Goal: Entertainment & Leisure: Consume media (video, audio)

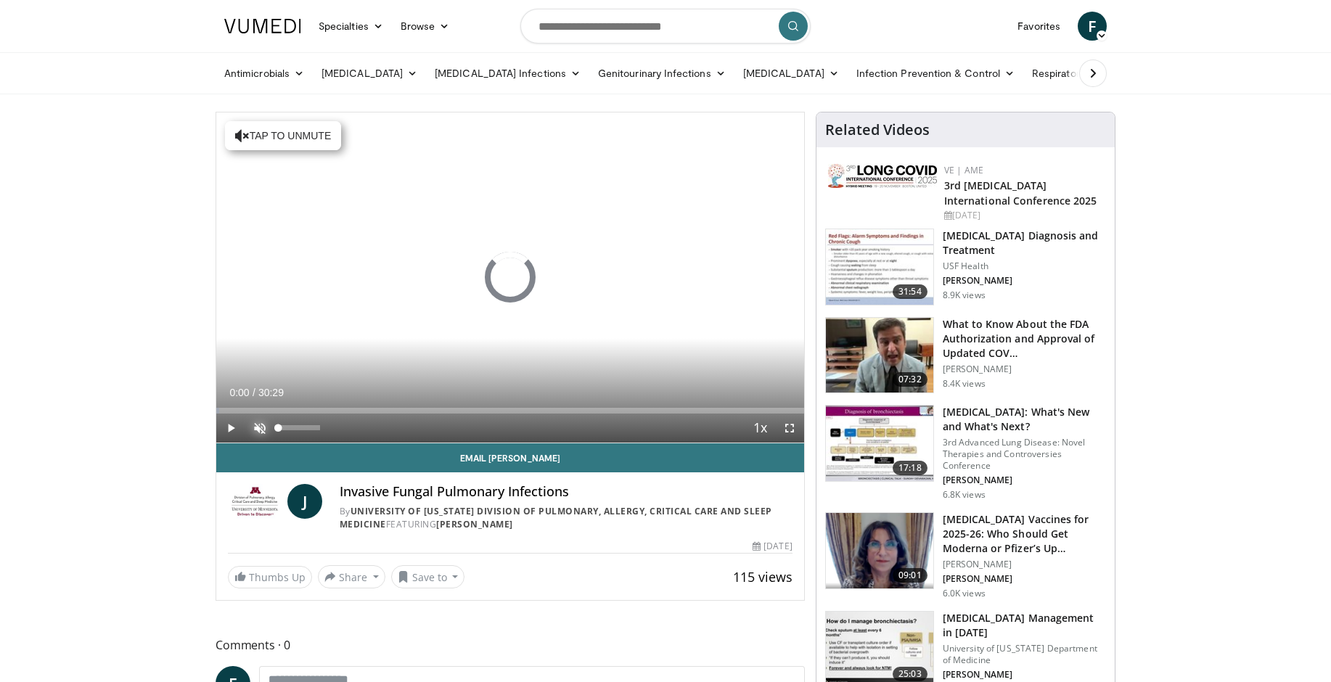
click at [256, 429] on span "Video Player" at bounding box center [259, 428] width 29 height 29
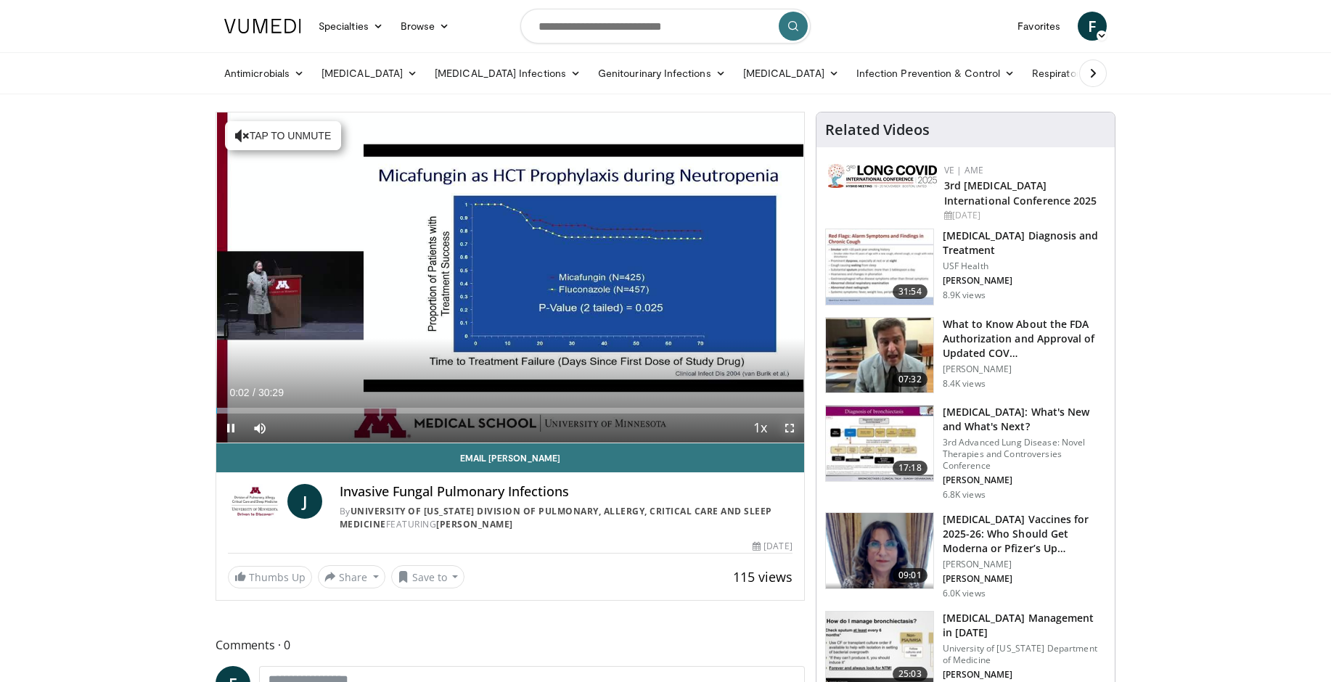
click at [787, 425] on span "Video Player" at bounding box center [789, 428] width 29 height 29
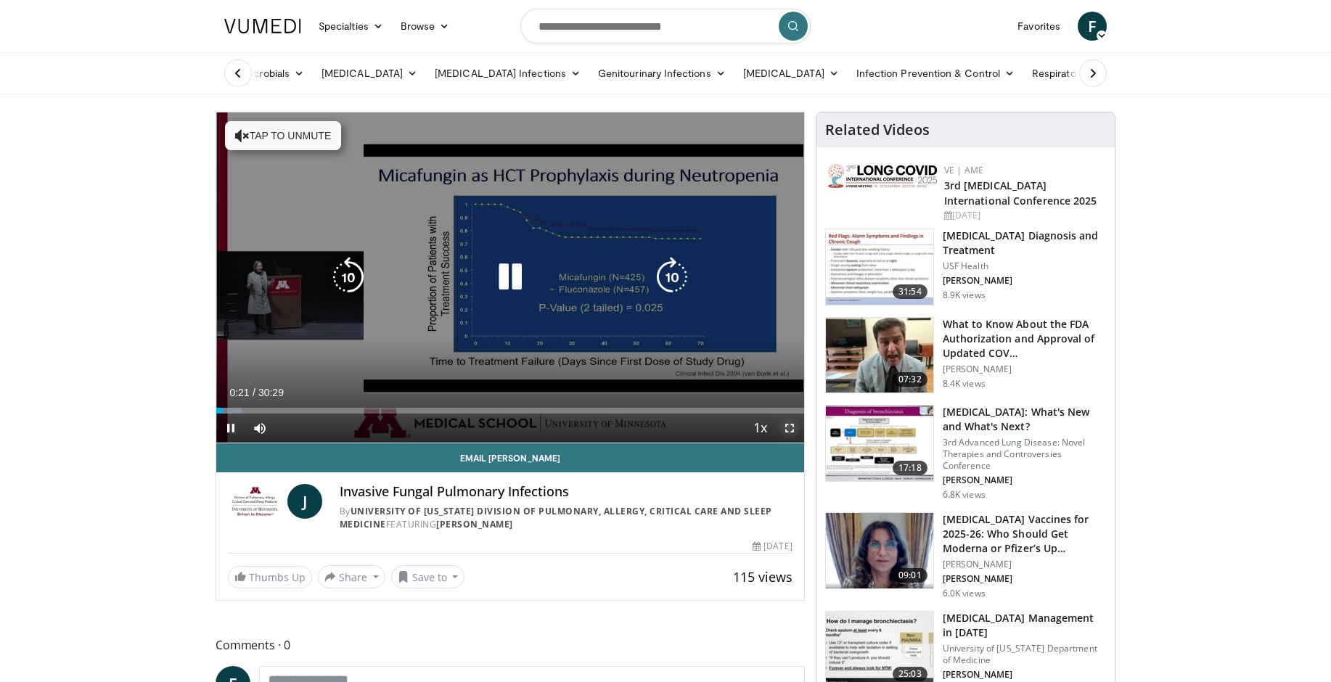
drag, startPoint x: 789, startPoint y: 430, endPoint x: 832, endPoint y: 488, distance: 72.2
click at [789, 430] on span "Video Player" at bounding box center [789, 428] width 29 height 29
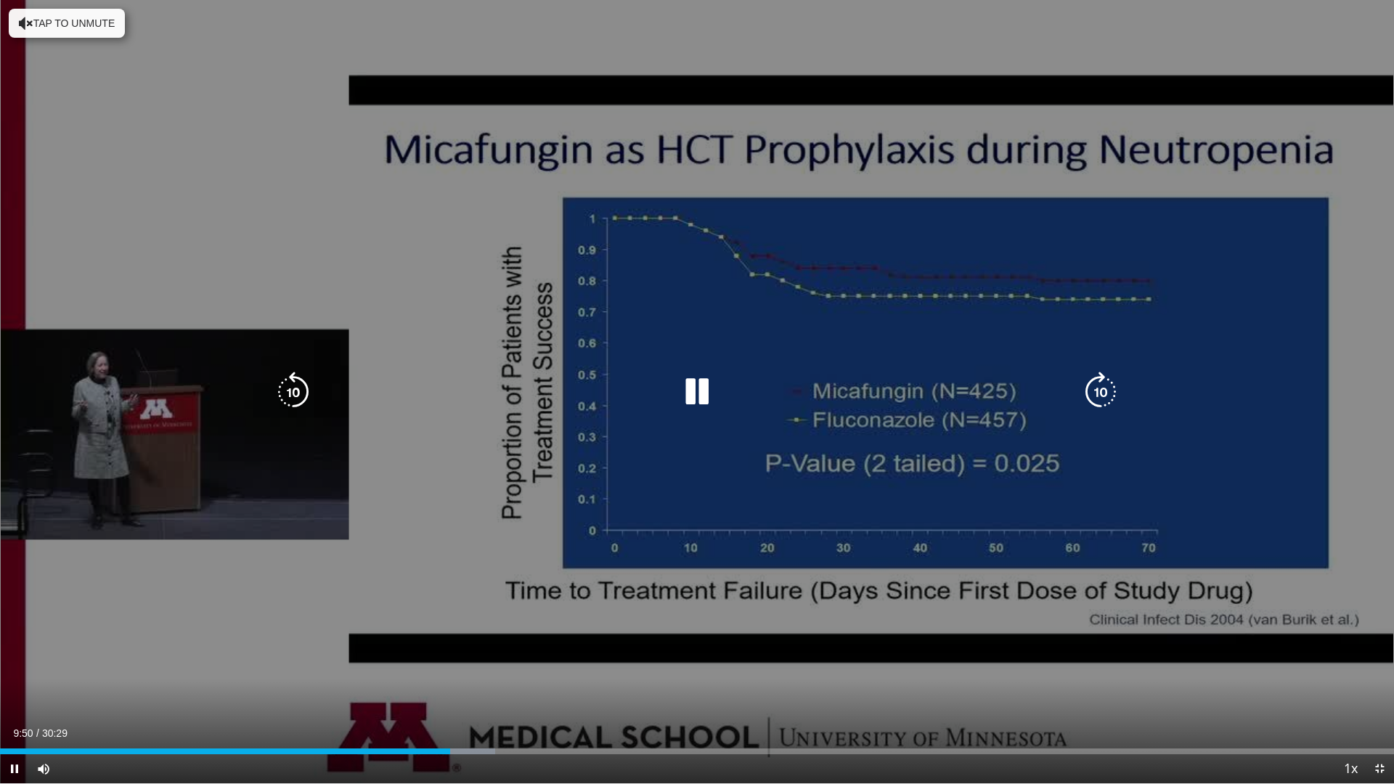
click at [695, 389] on icon "Video Player" at bounding box center [697, 392] width 41 height 41
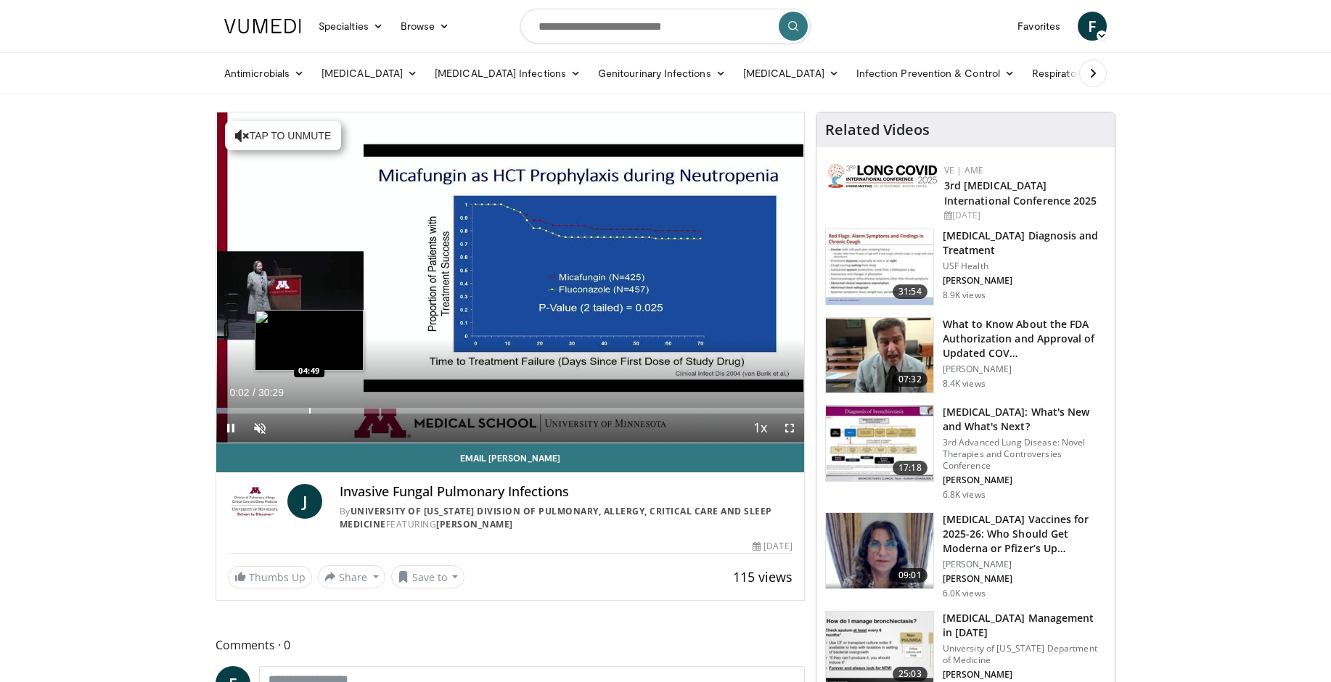
click at [309, 409] on div "Progress Bar" at bounding box center [309, 411] width 1 height 6
click at [787, 428] on span "Video Player" at bounding box center [789, 428] width 29 height 29
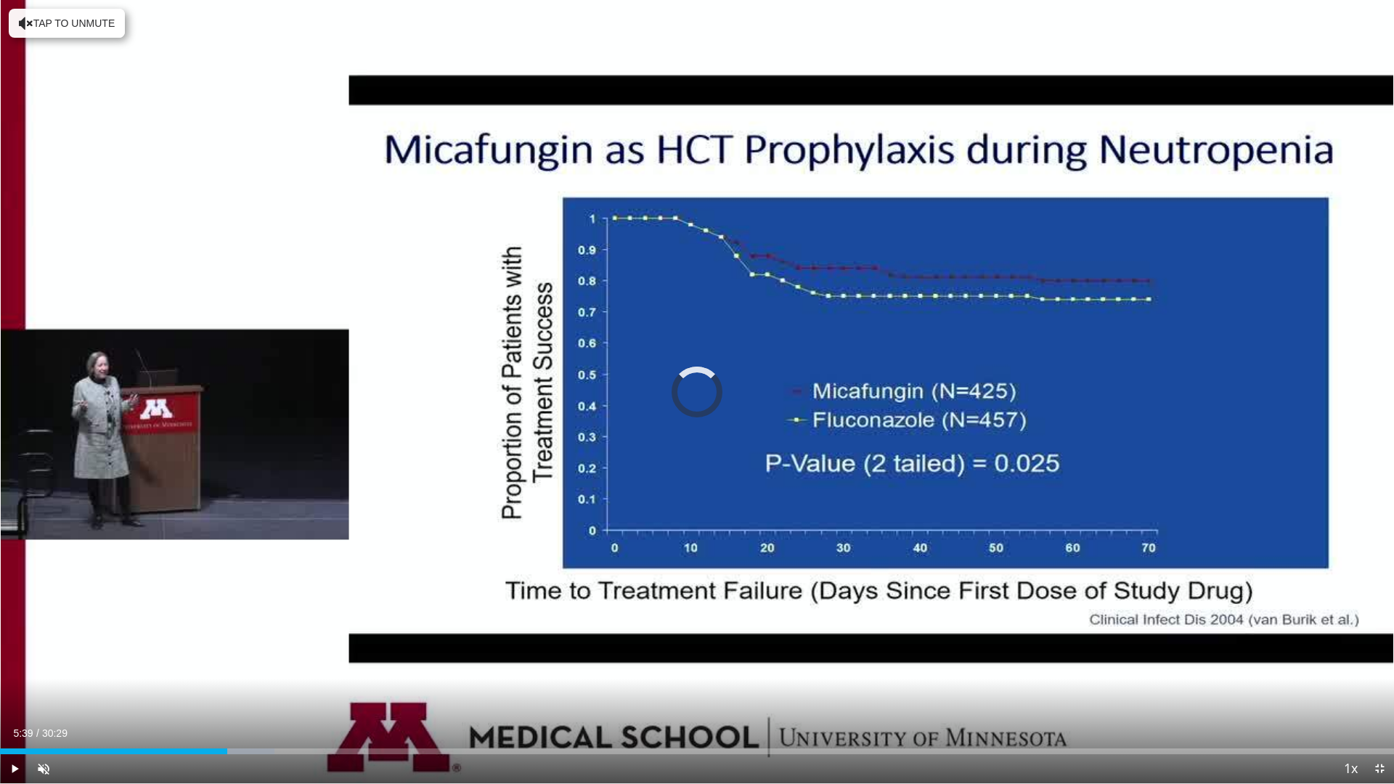
drag, startPoint x: 258, startPoint y: 746, endPoint x: 260, endPoint y: 754, distance: 8.1
click at [260, 682] on div "Current Time 5:39 / Duration 30:29 Play Skip Backward Skip Forward Unmute Loade…" at bounding box center [697, 768] width 1394 height 29
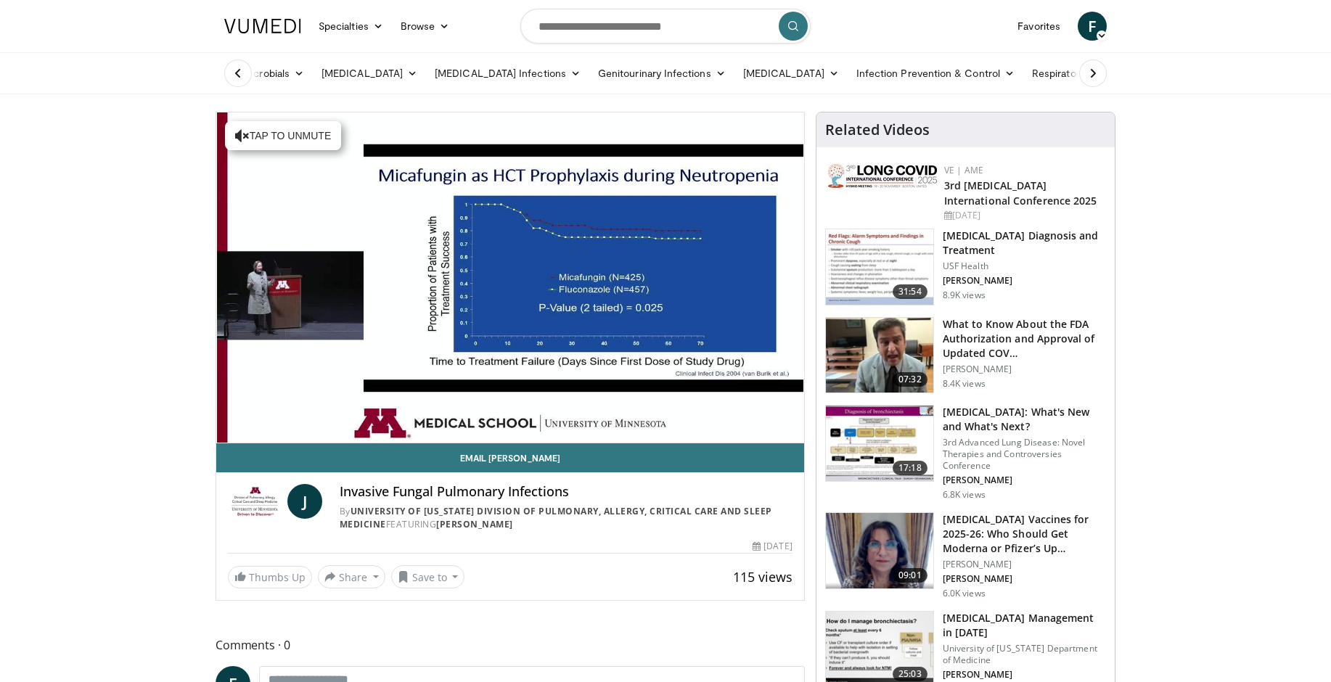
click at [870, 650] on img at bounding box center [879, 649] width 107 height 75
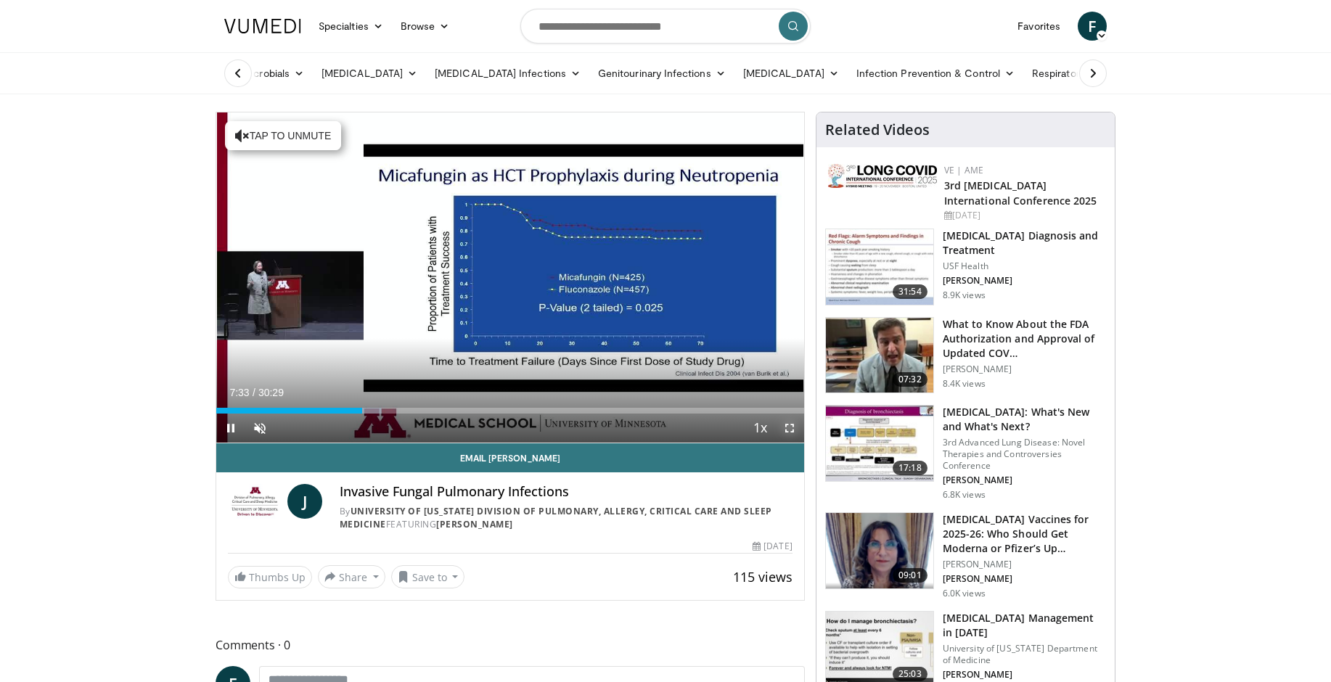
click at [789, 428] on span "Video Player" at bounding box center [789, 428] width 29 height 29
click at [262, 423] on span "Video Player" at bounding box center [259, 428] width 29 height 29
click at [787, 424] on span "Video Player" at bounding box center [789, 428] width 29 height 29
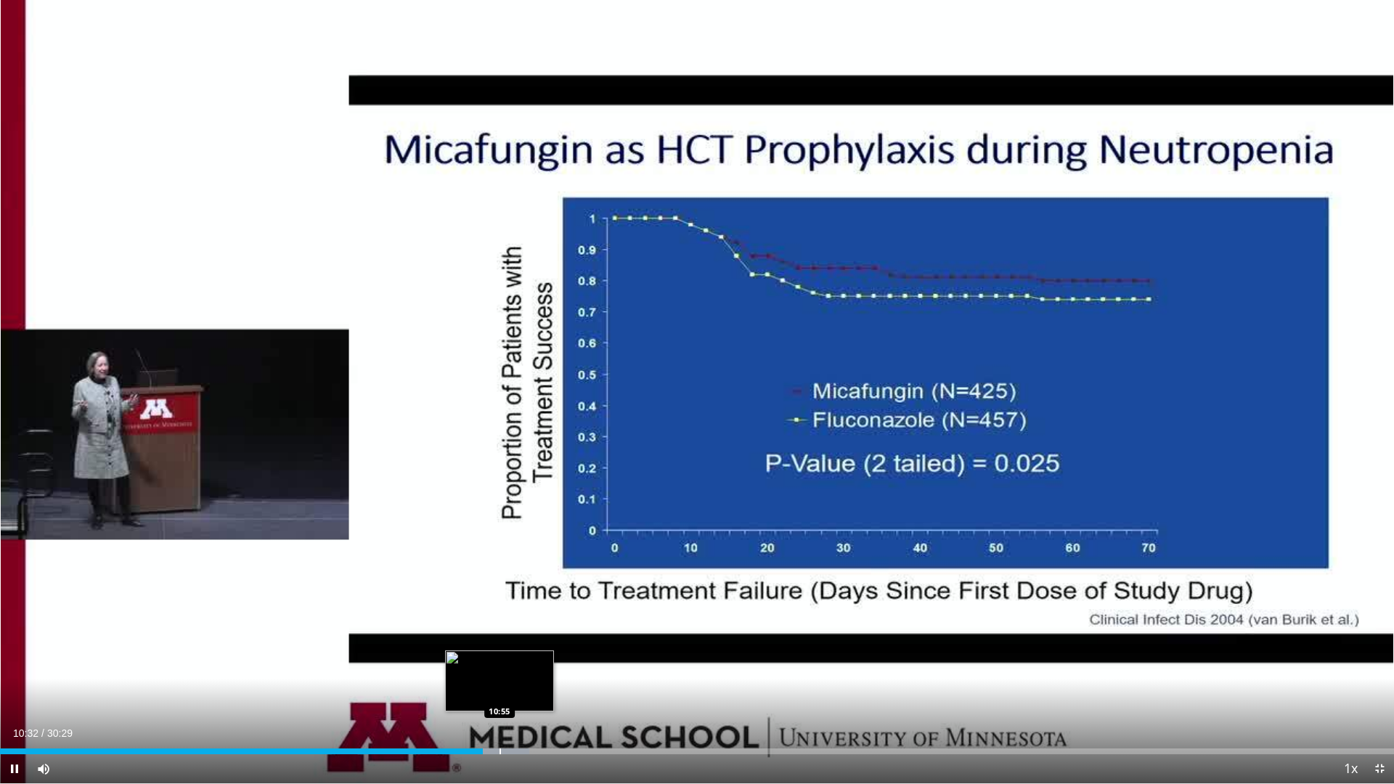
click at [500, 682] on div "Progress Bar" at bounding box center [499, 751] width 1 height 6
click at [523, 682] on div "Progress Bar" at bounding box center [523, 751] width 1 height 6
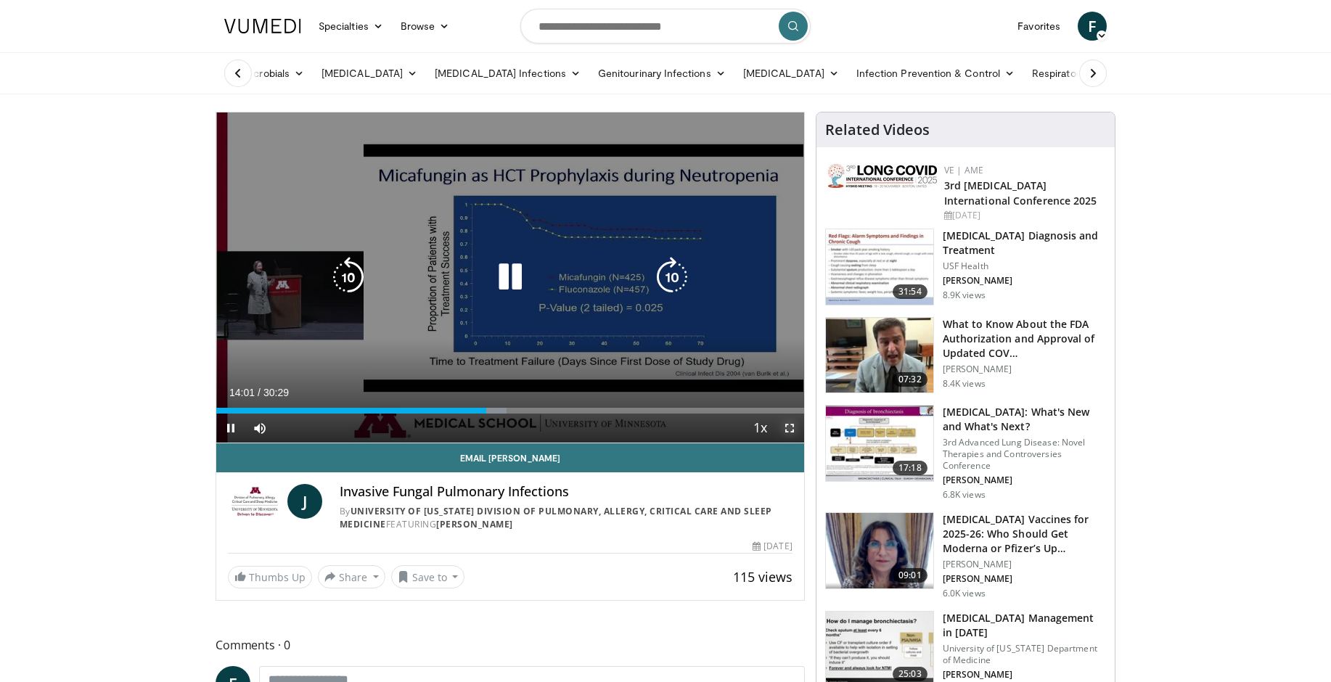
drag, startPoint x: 790, startPoint y: 430, endPoint x: 833, endPoint y: 488, distance: 72.2
click at [790, 430] on span "Video Player" at bounding box center [789, 428] width 29 height 29
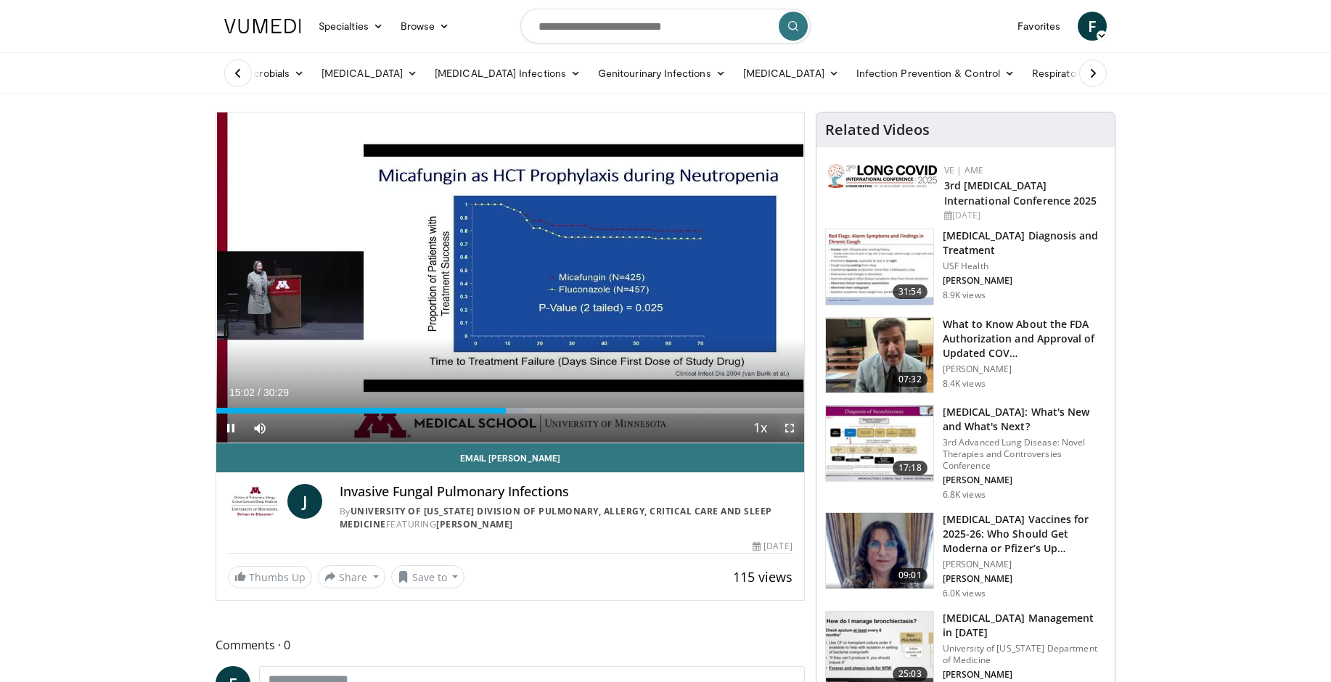
click at [785, 428] on span "Video Player" at bounding box center [789, 428] width 29 height 29
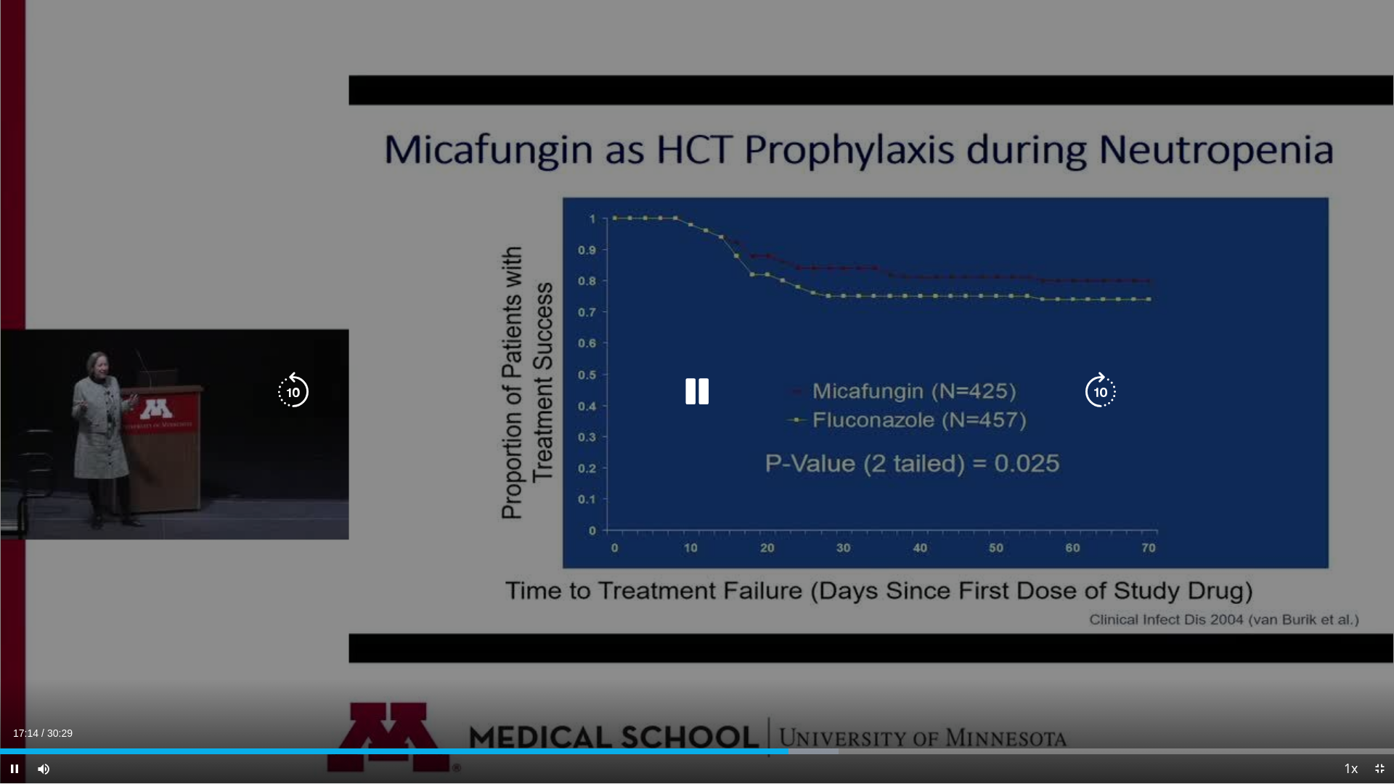
click at [686, 403] on icon "Video Player" at bounding box center [697, 392] width 41 height 41
click at [695, 392] on icon "Video Player" at bounding box center [697, 392] width 41 height 41
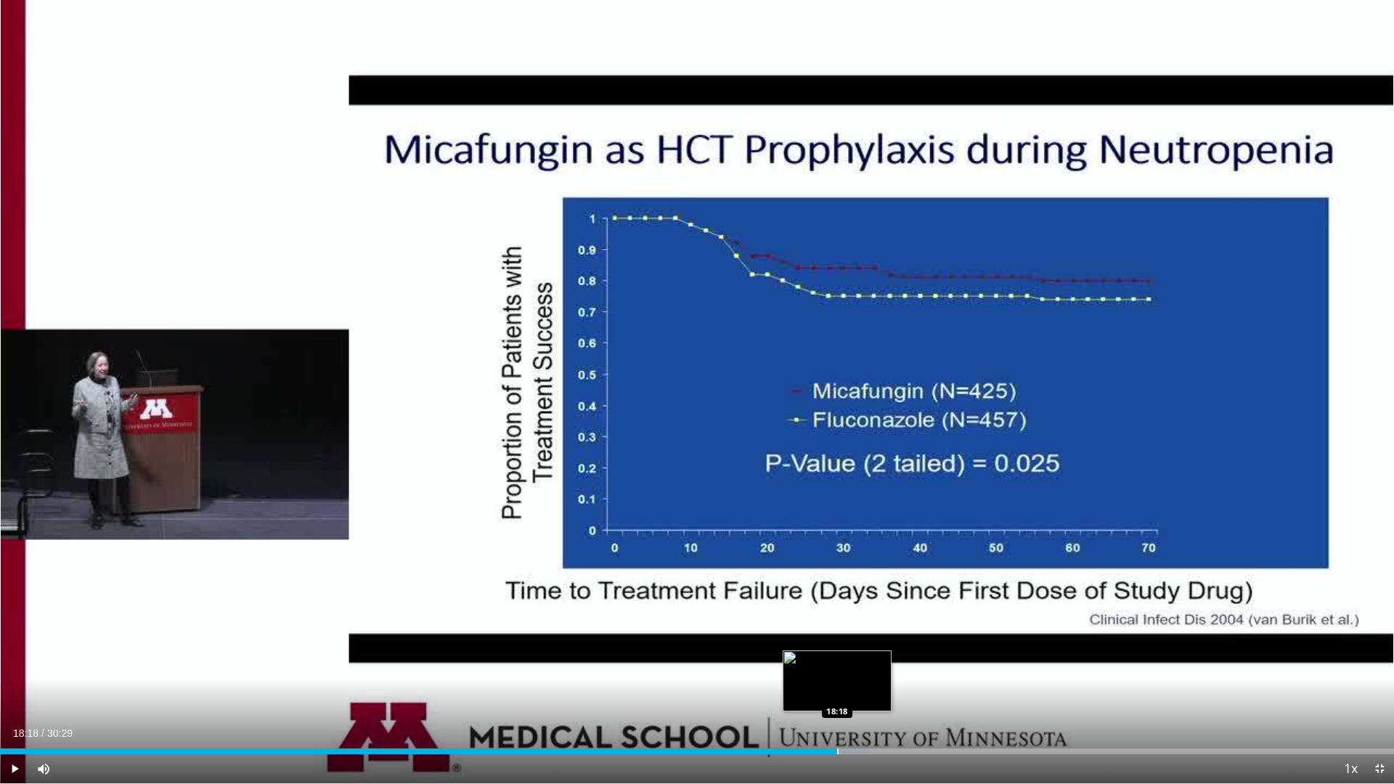
click at [837, 682] on div "Progress Bar" at bounding box center [837, 751] width 1 height 6
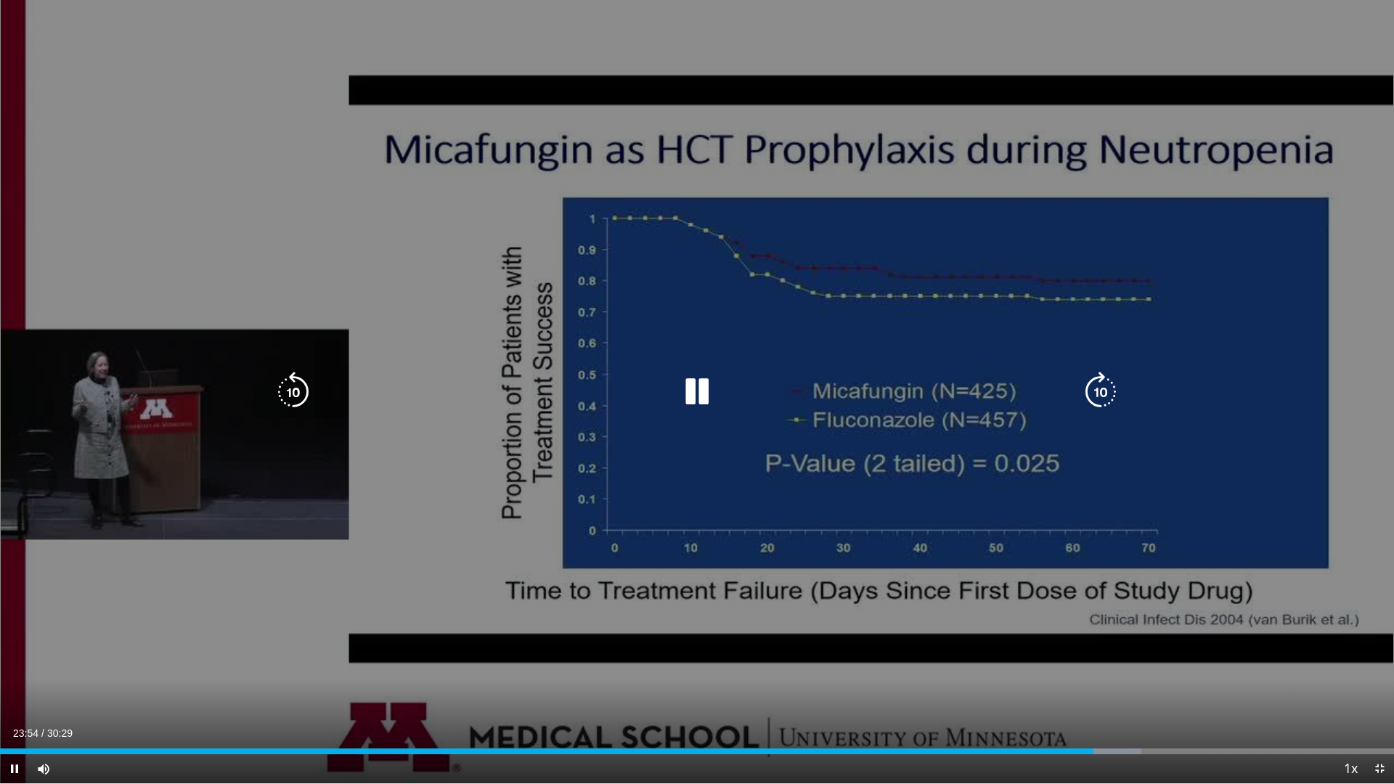
click at [695, 393] on icon "Video Player" at bounding box center [697, 392] width 41 height 41
click at [690, 393] on icon "Video Player" at bounding box center [697, 392] width 41 height 41
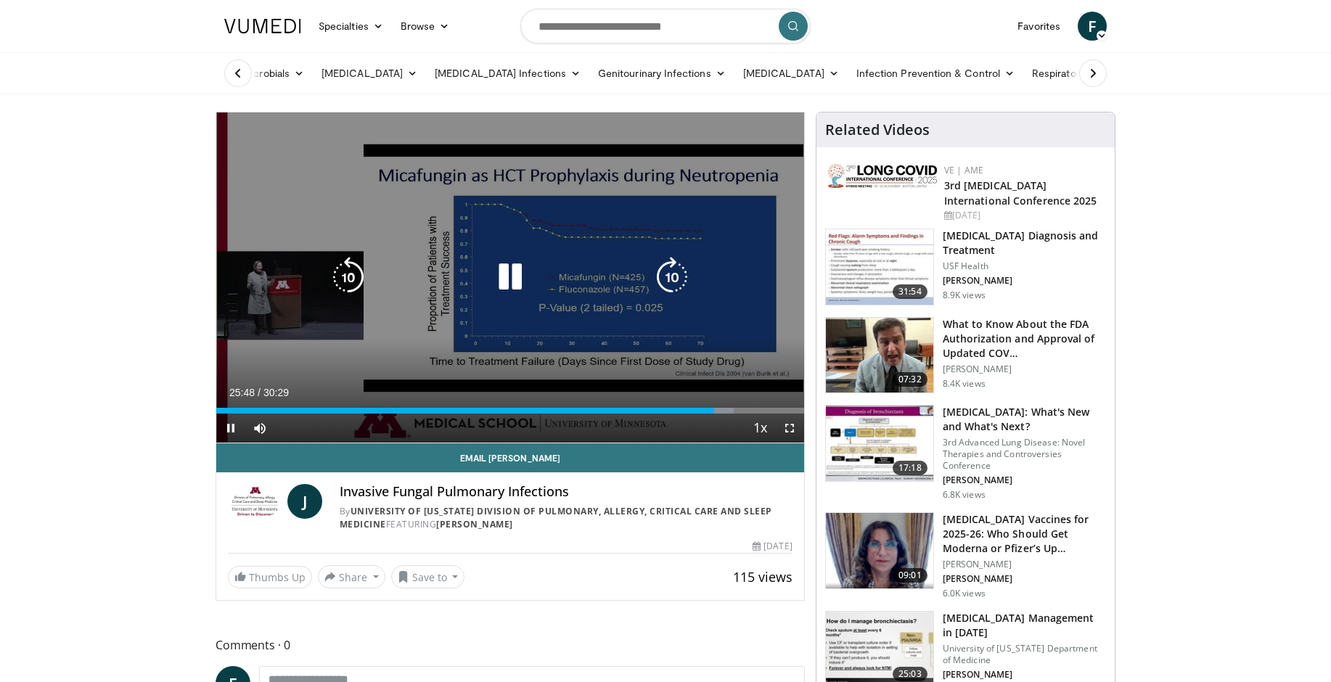
click at [510, 282] on icon "Video Player" at bounding box center [510, 277] width 41 height 41
